Goal: Task Accomplishment & Management: Use online tool/utility

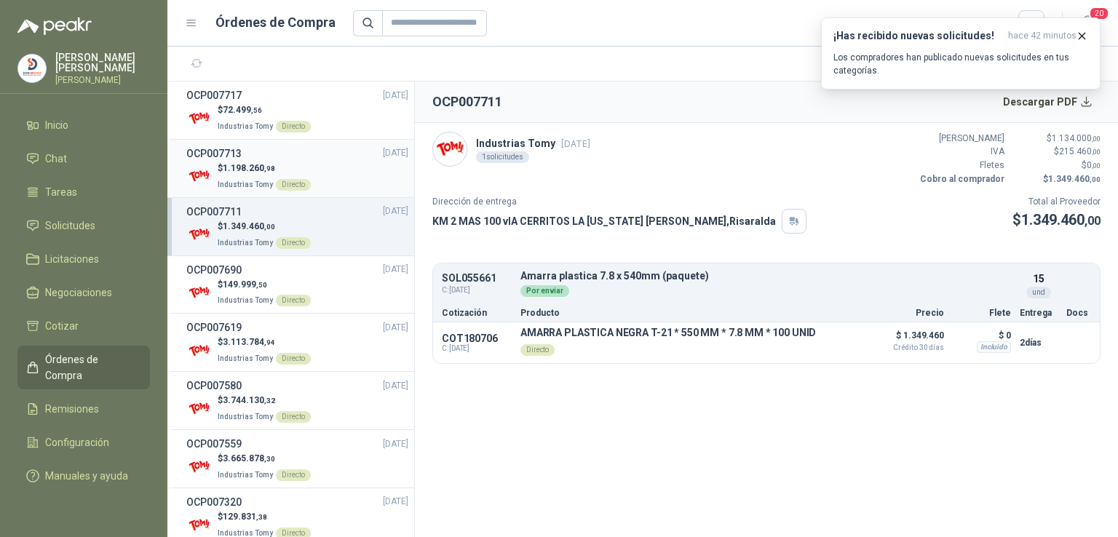
click at [264, 189] on p "Industrias Tomy Directo" at bounding box center [264, 183] width 93 height 16
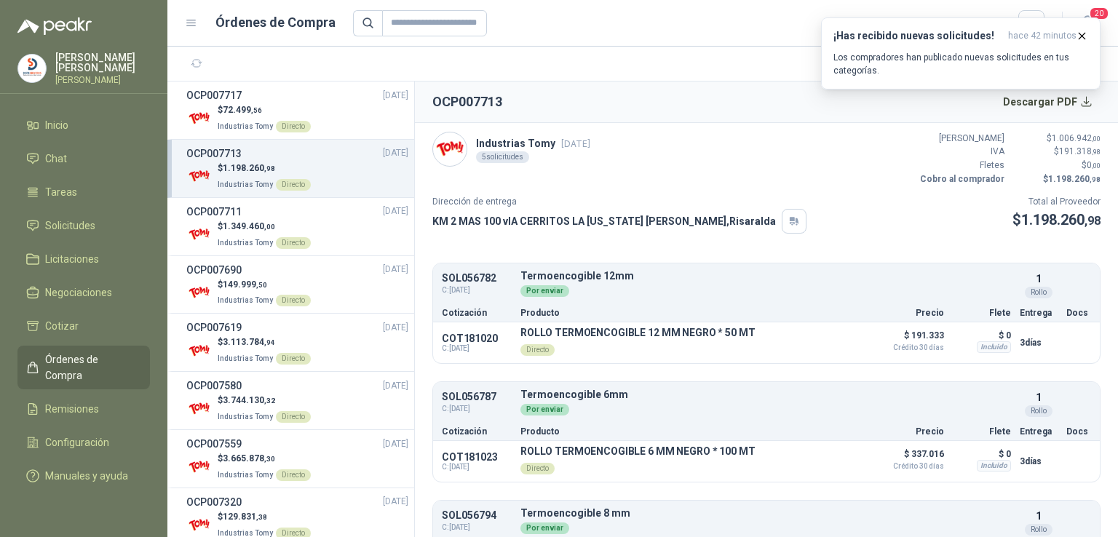
scroll to position [310, 0]
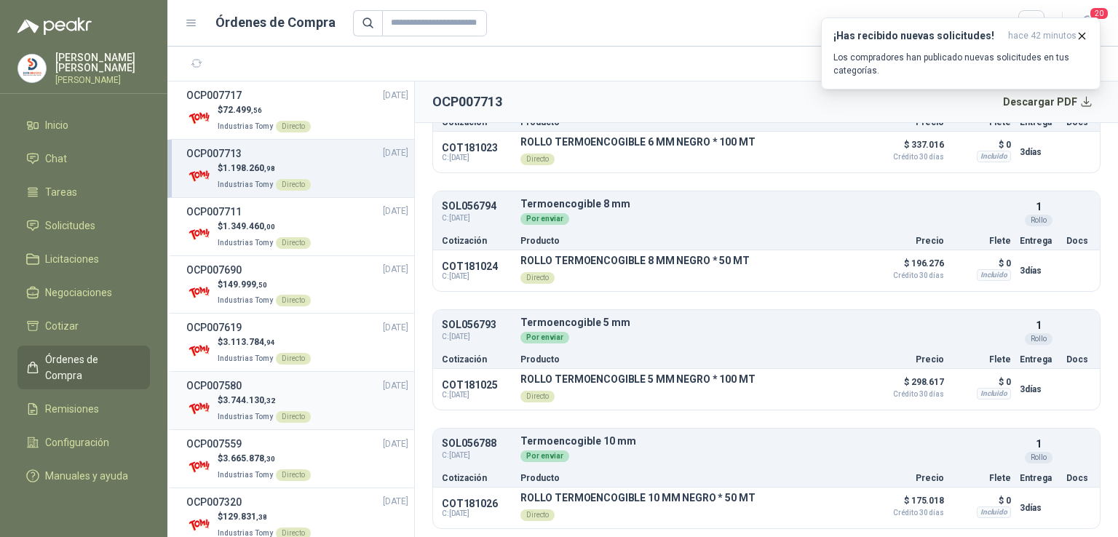
click at [225, 391] on h3 "OCP007580" at bounding box center [213, 386] width 55 height 16
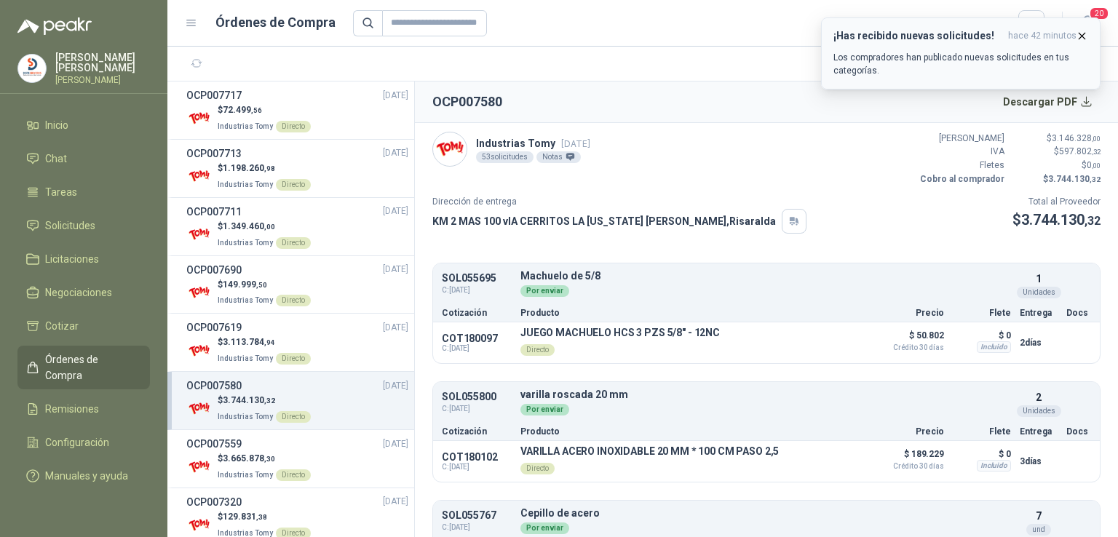
click at [945, 49] on div "¡Has recibido nuevas solicitudes! hace 42 minutos Los compradores han publicado…" at bounding box center [961, 53] width 255 height 47
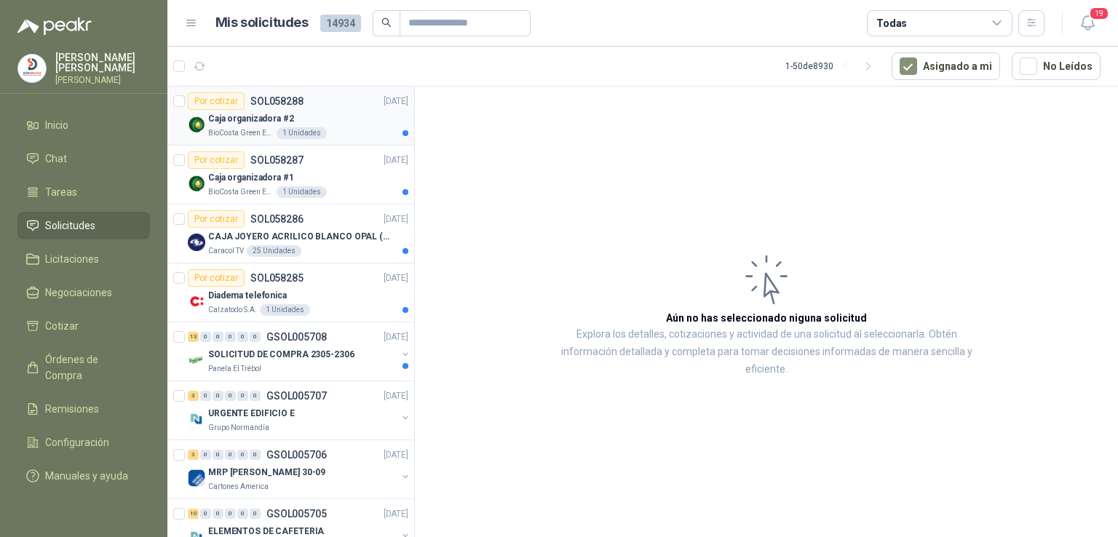
click at [236, 112] on p "Caja organizadora #2" at bounding box center [251, 119] width 86 height 14
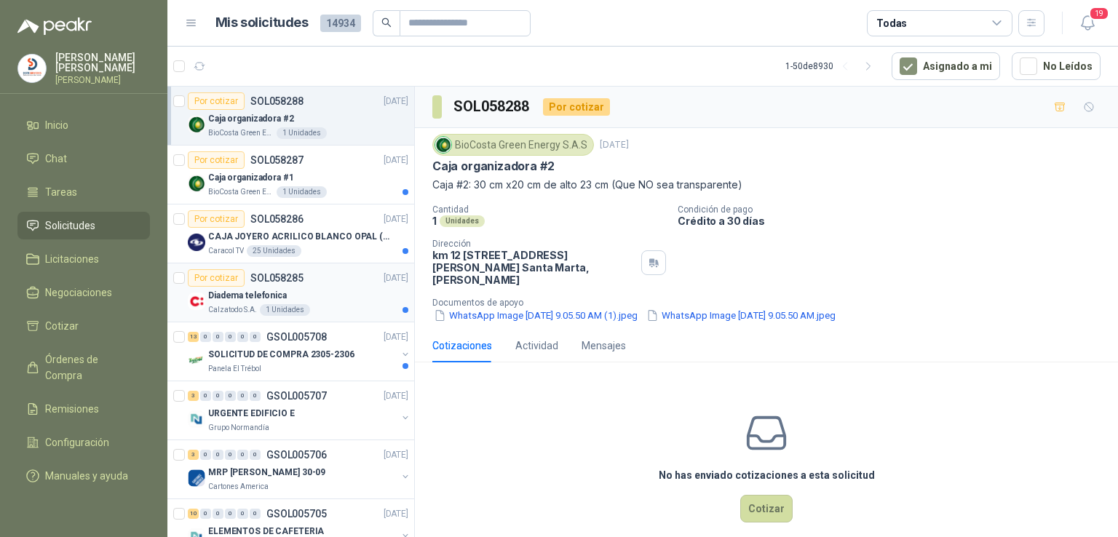
click at [250, 298] on p "Diadema telefonica" at bounding box center [247, 296] width 79 height 14
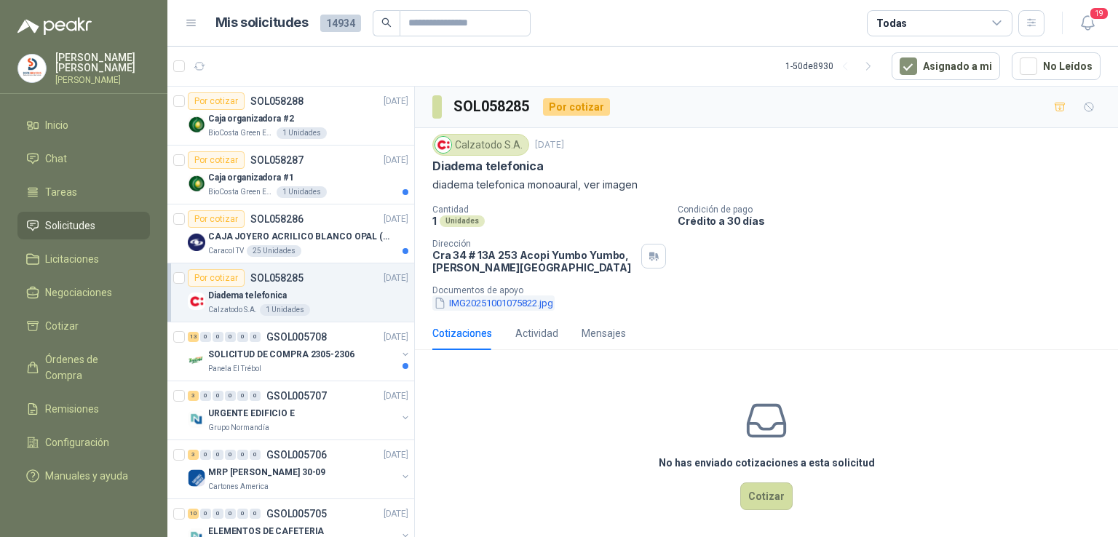
click at [470, 307] on button "IMG20251001075822.jpg" at bounding box center [494, 303] width 122 height 15
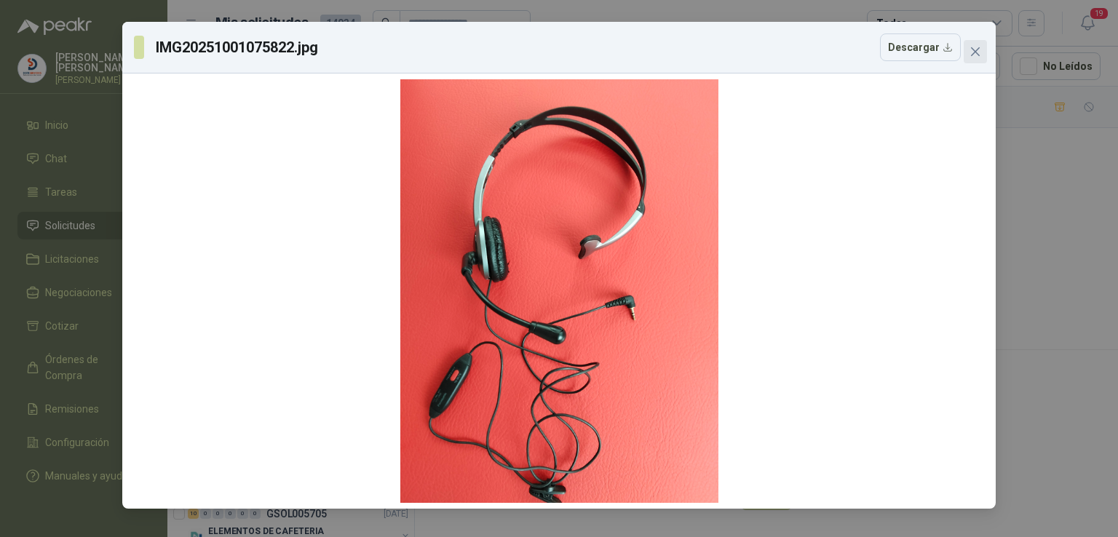
click at [982, 56] on span "Close" at bounding box center [975, 52] width 23 height 12
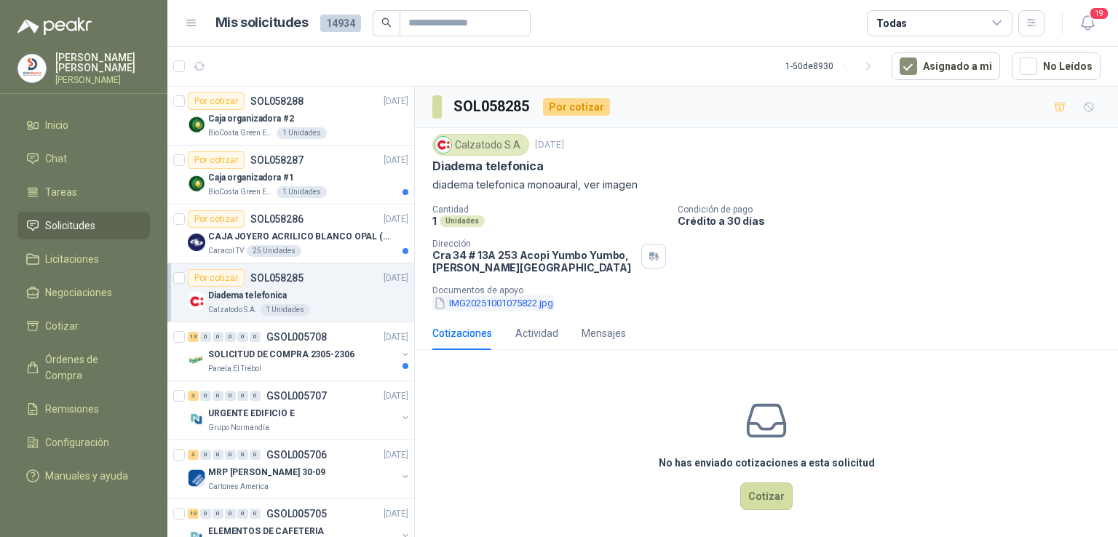
click at [536, 300] on button "IMG20251001075822.jpg" at bounding box center [494, 303] width 122 height 15
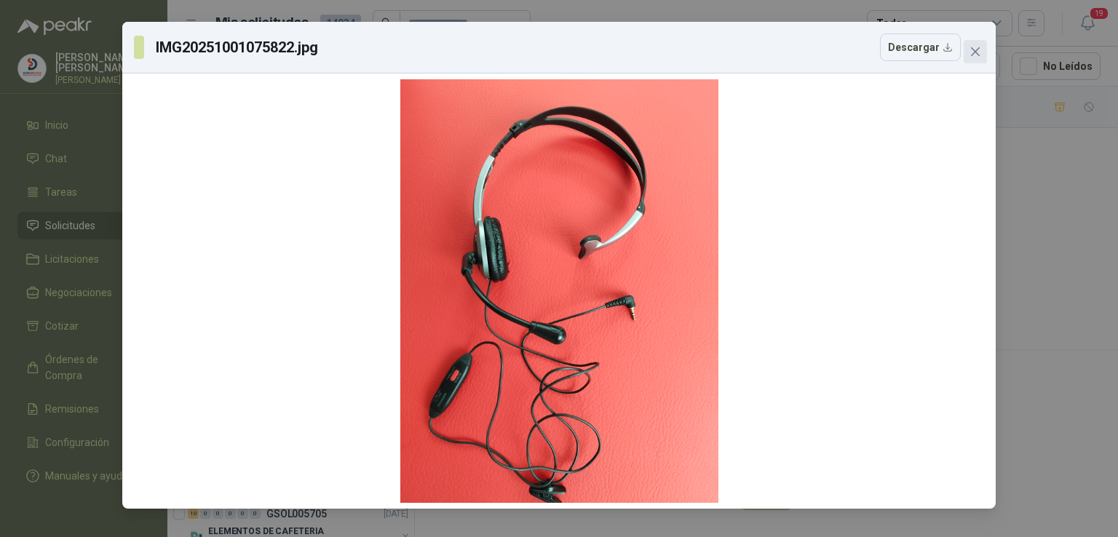
click at [977, 55] on icon "close" at bounding box center [976, 52] width 12 height 12
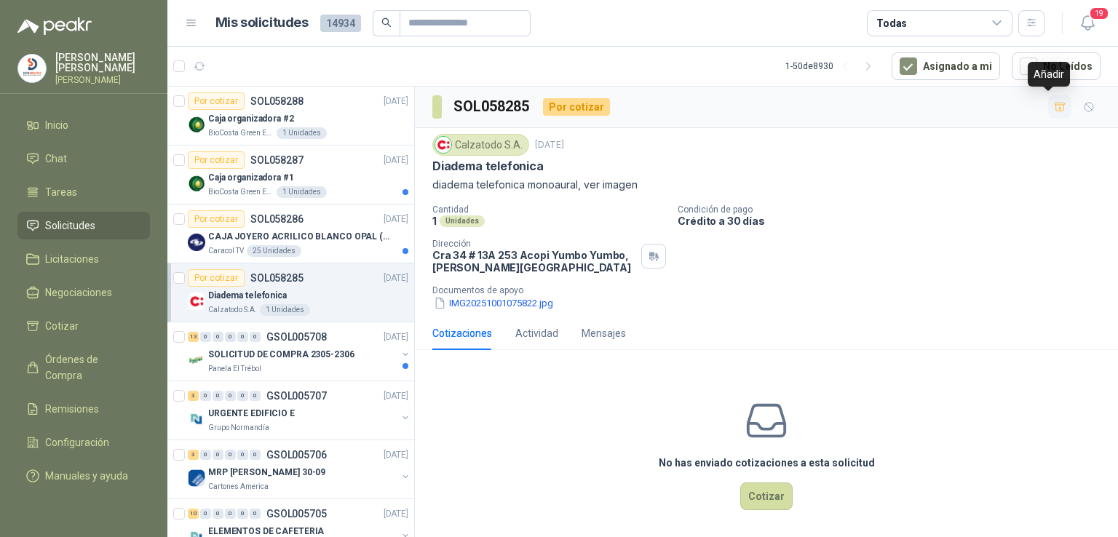
click at [1054, 111] on icon "button" at bounding box center [1060, 107] width 12 height 12
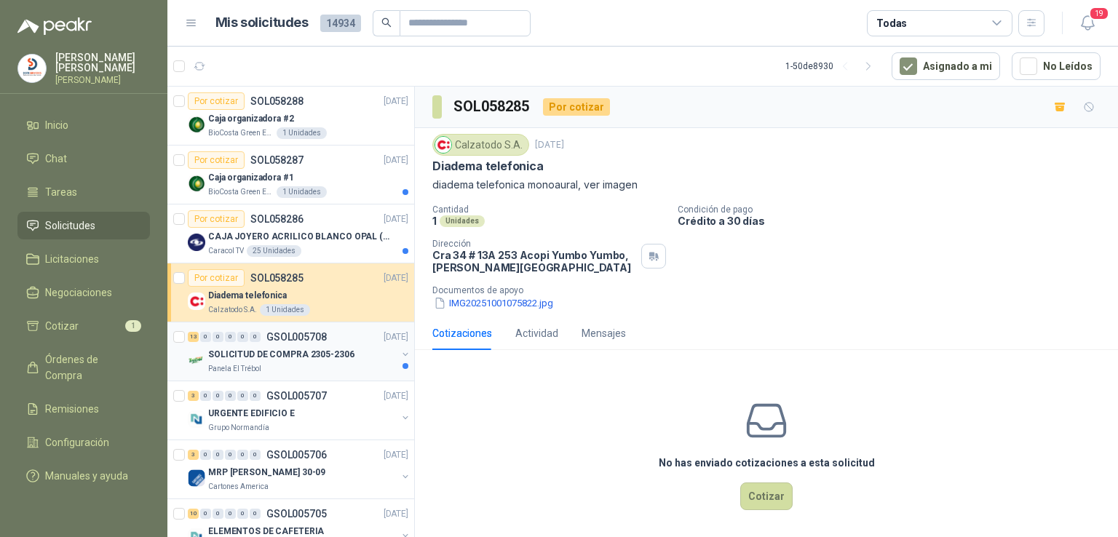
click at [289, 348] on p "SOLICITUD DE COMPRA 2305-2306" at bounding box center [281, 355] width 146 height 14
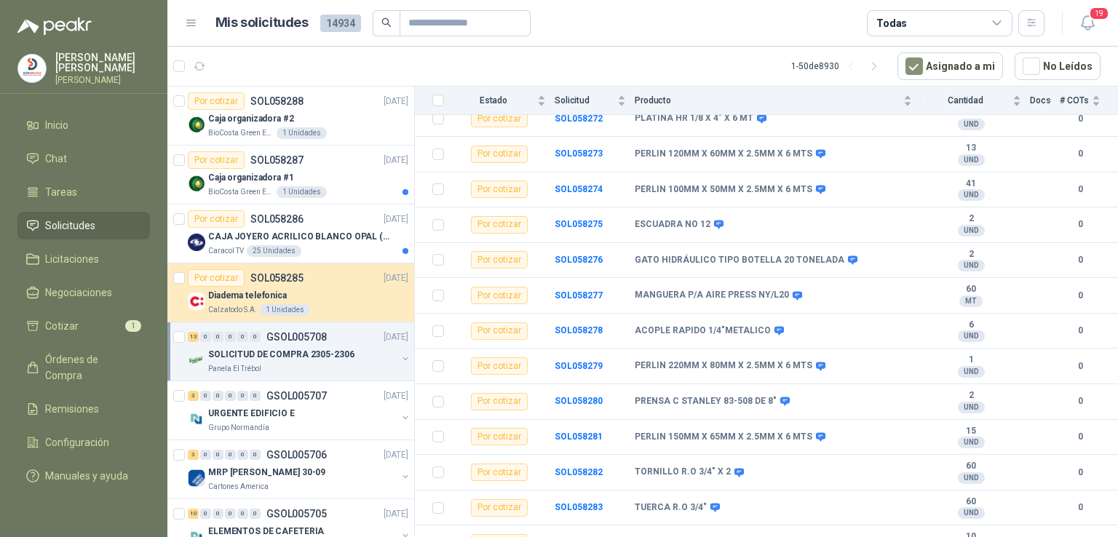
scroll to position [198, 0]
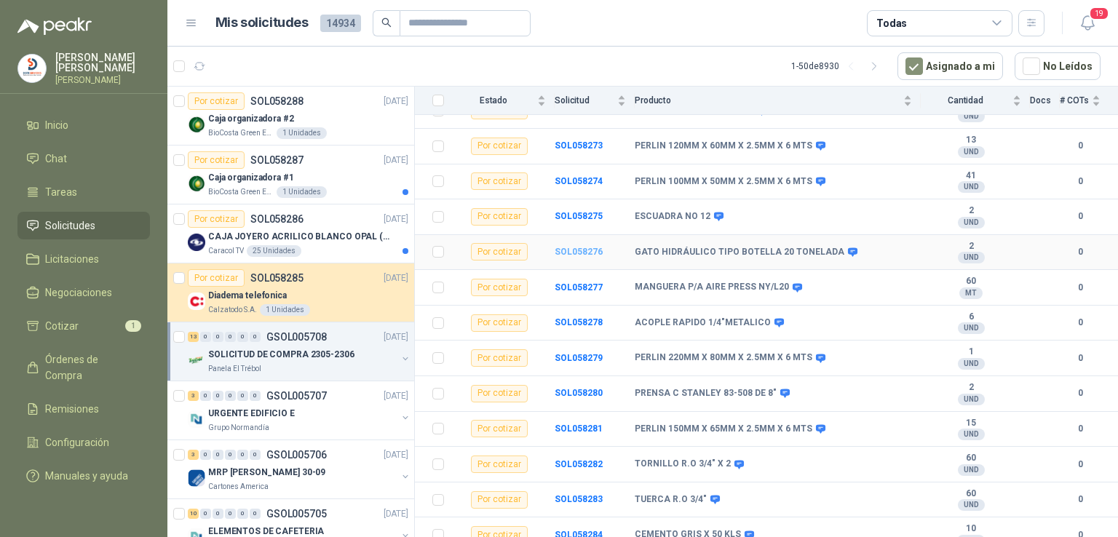
click at [588, 247] on b "SOL058276" at bounding box center [579, 252] width 48 height 10
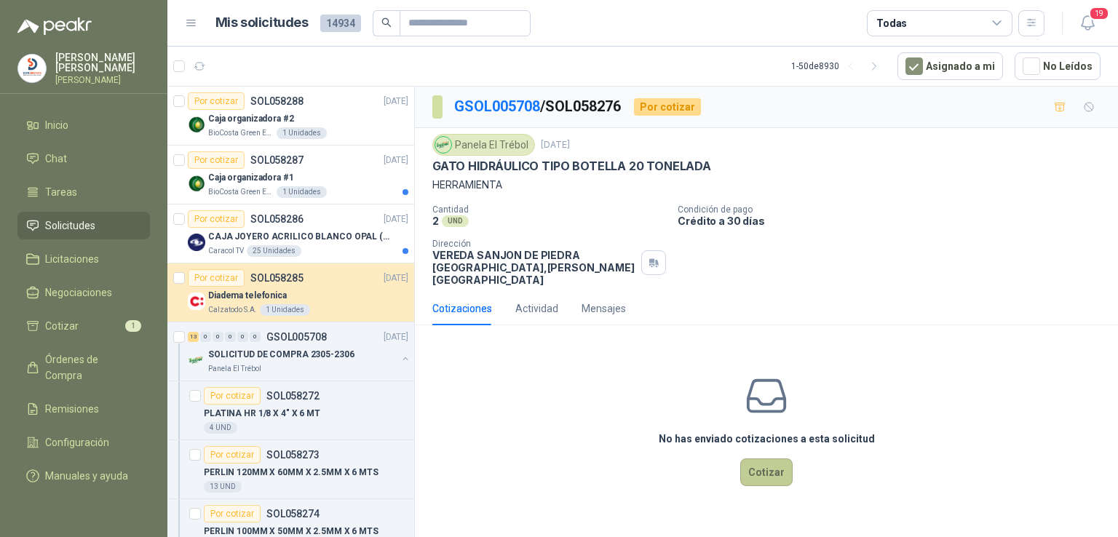
click at [772, 465] on button "Cotizar" at bounding box center [767, 473] width 52 height 28
